Goal: Information Seeking & Learning: Learn about a topic

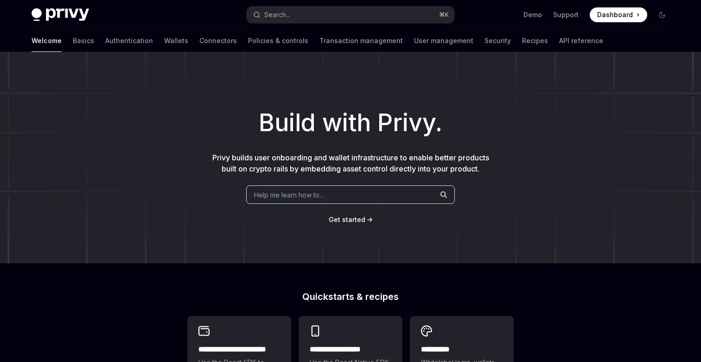
click at [495, 248] on div "Build with Privy. Privy builds user onboarding and wallet infrastructure to ena…" at bounding box center [350, 157] width 701 height 211
click at [344, 224] on div "Build with Privy. Privy builds user onboarding and wallet infrastructure to ena…" at bounding box center [350, 157] width 701 height 211
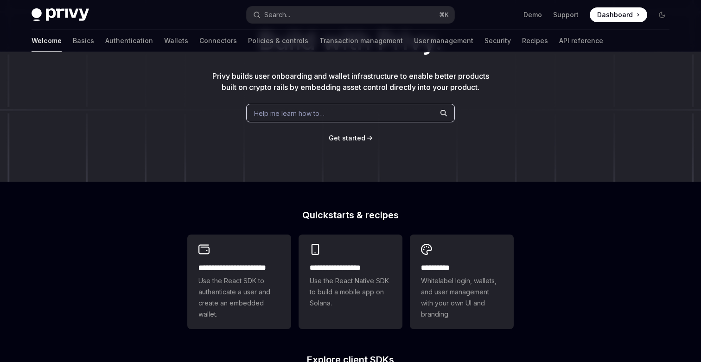
scroll to position [87, 0]
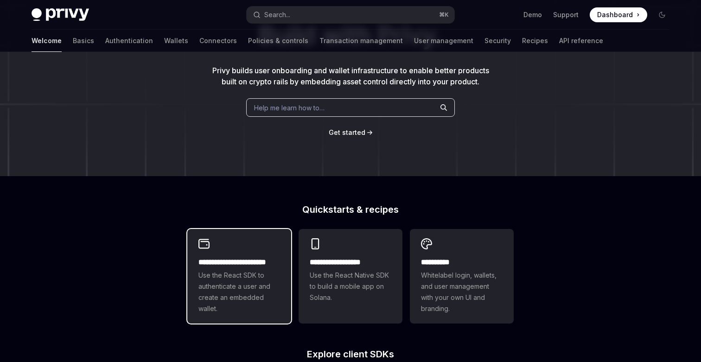
click at [252, 293] on span "Use the React SDK to authenticate a user and create an embedded wallet." at bounding box center [239, 292] width 82 height 45
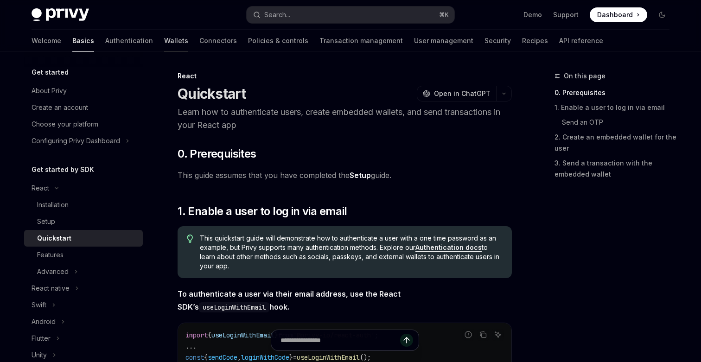
click at [164, 42] on link "Wallets" at bounding box center [176, 41] width 24 height 22
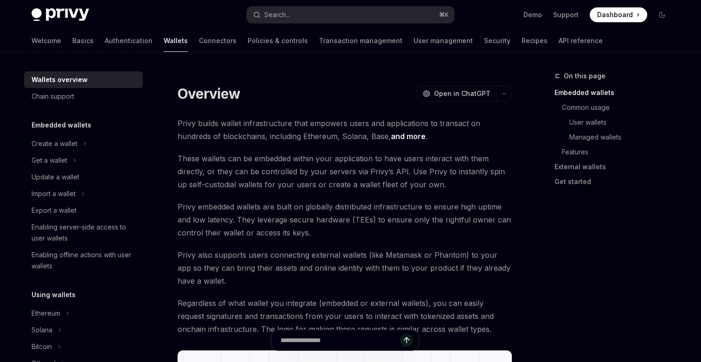
scroll to position [13, 0]
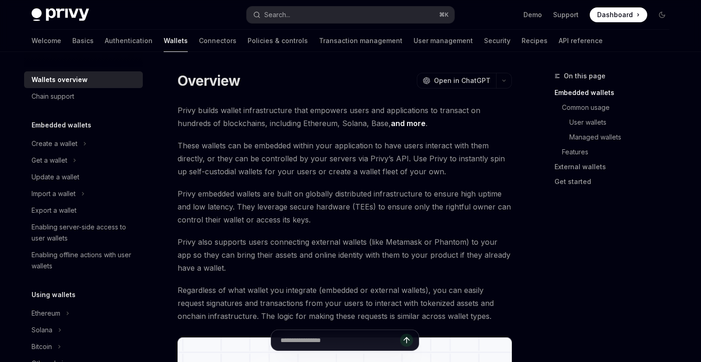
click at [391, 121] on link "and more" at bounding box center [408, 124] width 35 height 10
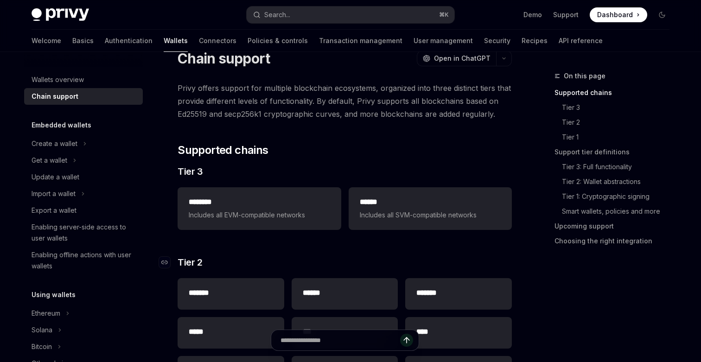
scroll to position [58, 0]
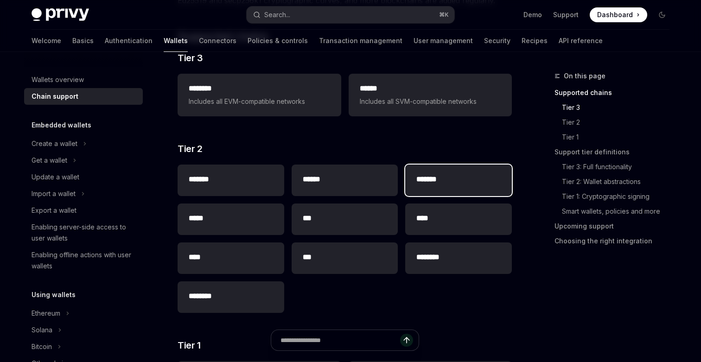
click at [445, 178] on h2 "*******" at bounding box center [458, 179] width 84 height 11
type textarea "*"
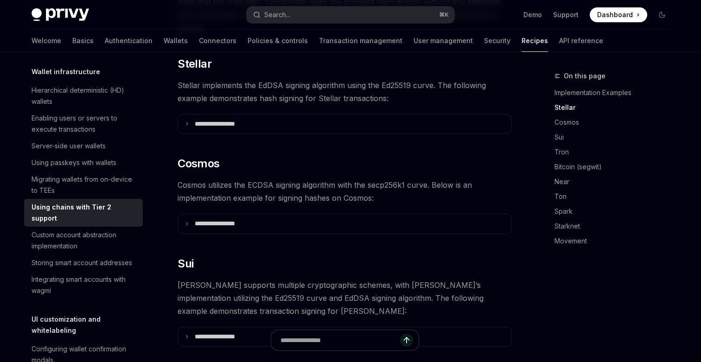
scroll to position [271, 0]
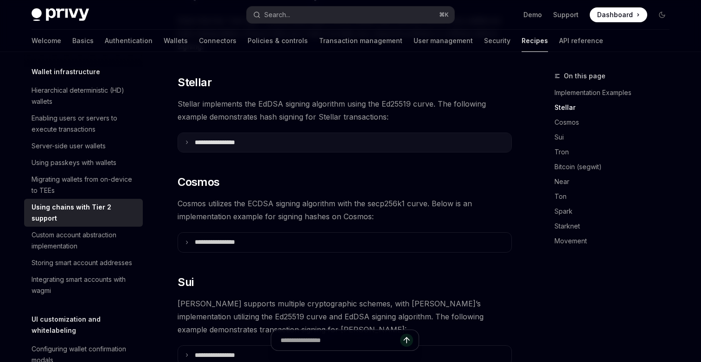
click at [312, 133] on summary "**********" at bounding box center [344, 142] width 333 height 19
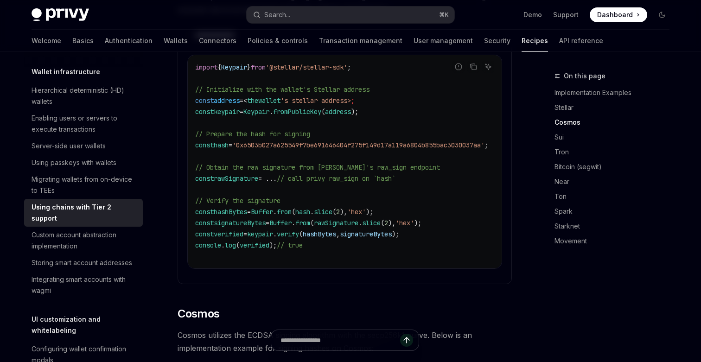
scroll to position [379, 0]
